Goal: Information Seeking & Learning: Learn about a topic

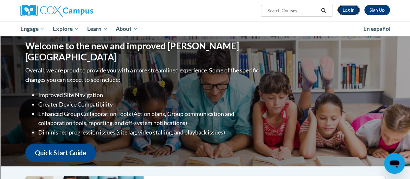
click at [354, 12] on link "Log In" at bounding box center [348, 10] width 22 height 10
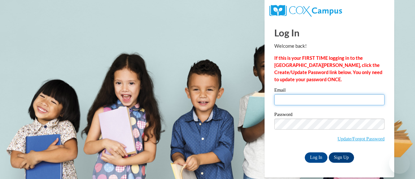
click at [284, 100] on input "Email" at bounding box center [329, 99] width 110 height 11
type input "brandi.fielders@rusd.org"
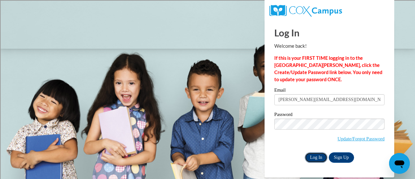
click at [314, 157] on input "Log In" at bounding box center [316, 157] width 23 height 10
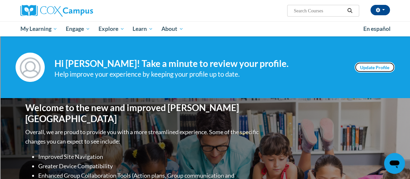
click at [383, 66] on link "Update Profile" at bounding box center [374, 67] width 40 height 10
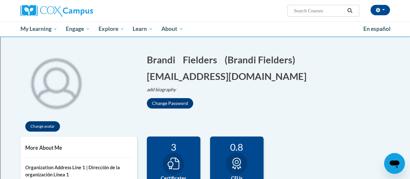
scroll to position [44, 0]
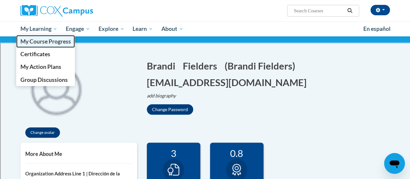
click at [42, 39] on span "My Course Progress" at bounding box center [45, 41] width 51 height 7
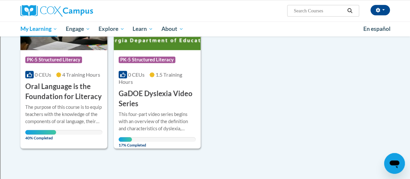
scroll to position [311, 0]
click at [63, 91] on h3 "Oral Language is the Foundation for Literacy" at bounding box center [63, 91] width 77 height 20
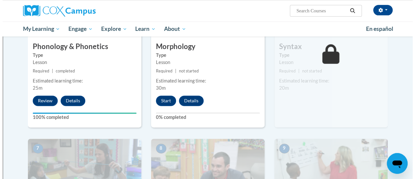
scroll to position [403, 0]
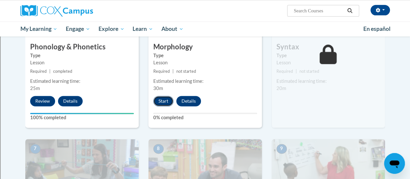
click at [167, 101] on button "Start" at bounding box center [163, 101] width 20 height 10
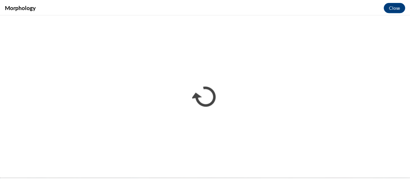
scroll to position [0, 0]
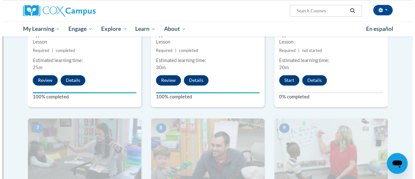
scroll to position [424, 0]
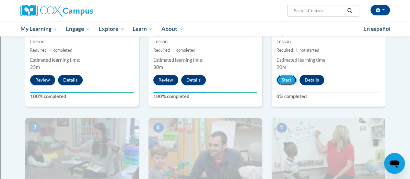
click at [292, 81] on button "Start" at bounding box center [286, 80] width 20 height 10
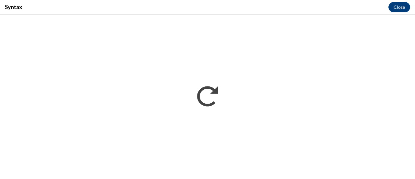
scroll to position [0, 0]
